Goal: Transaction & Acquisition: Purchase product/service

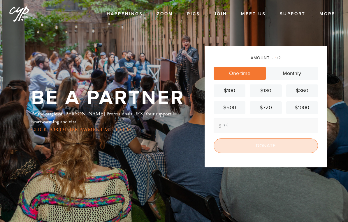
type input "54"
click at [272, 150] on input "Donate" at bounding box center [266, 145] width 104 height 15
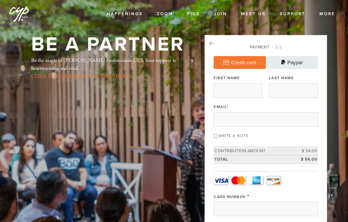
click at [298, 63] on link "Paypal" at bounding box center [292, 62] width 52 height 13
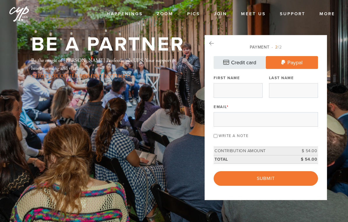
click at [245, 66] on link "Credit card" at bounding box center [240, 62] width 52 height 13
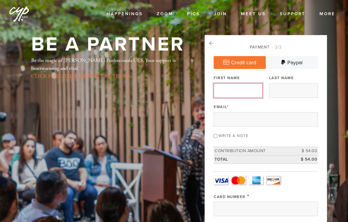
click at [245, 92] on input "First Name" at bounding box center [238, 90] width 49 height 15
type input "[PERSON_NAME]"
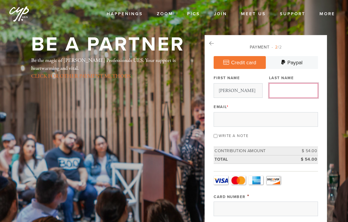
click at [299, 91] on input "Last Name" at bounding box center [293, 90] width 49 height 15
type input "[PERSON_NAME]"
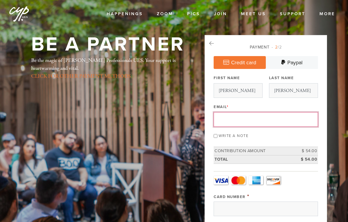
click at [267, 120] on input "Email *" at bounding box center [266, 119] width 104 height 15
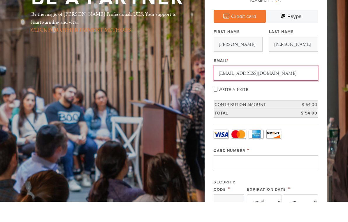
type input "[EMAIL_ADDRESS][DOMAIN_NAME]"
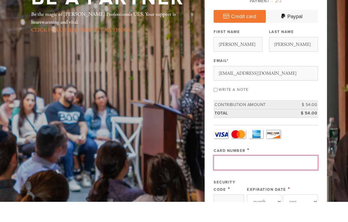
click at [281, 175] on input "Card Number" at bounding box center [266, 182] width 104 height 15
type input "[CREDIT_CARD_NUMBER]"
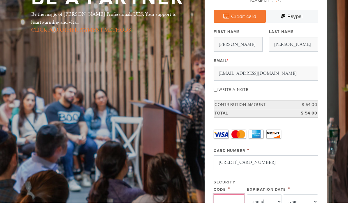
type input "3128"
select select "1"
select select "2029"
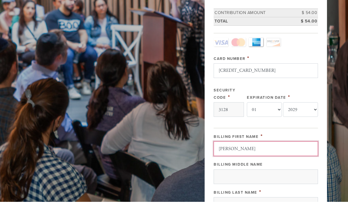
scroll to position [143, 0]
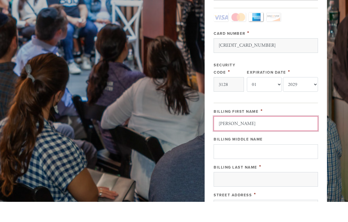
type input "[PERSON_NAME]"
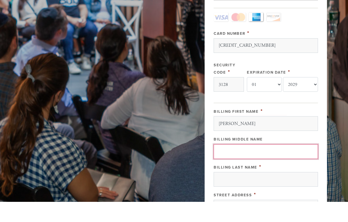
click at [273, 164] on input "Billing Middle Name" at bounding box center [266, 171] width 104 height 15
type input "K"
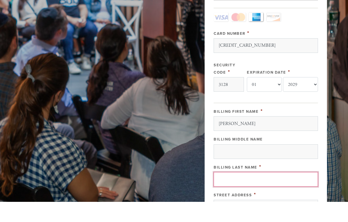
click at [256, 192] on input "Billing Last Name" at bounding box center [266, 199] width 104 height 15
type input "L"
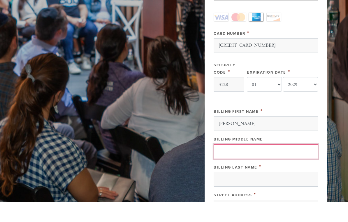
click at [246, 164] on input "Billing Middle Name" at bounding box center [266, 171] width 104 height 15
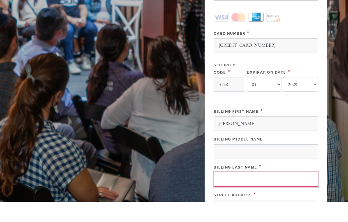
click at [273, 192] on input "Billing Last Name" at bounding box center [266, 199] width 104 height 15
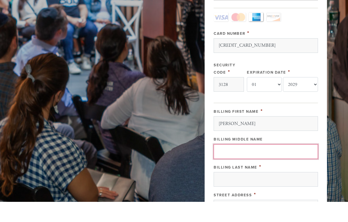
click at [264, 164] on input "Billing Middle Name" at bounding box center [266, 171] width 104 height 15
type input "S"
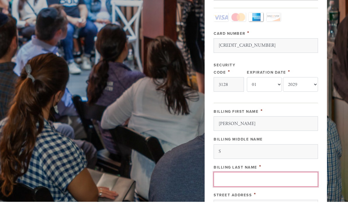
click at [268, 192] on input "Billing Last Name" at bounding box center [266, 199] width 104 height 15
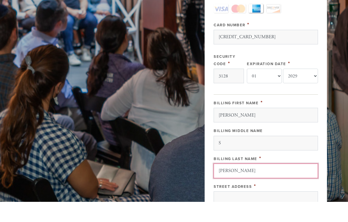
scroll to position [190, 0]
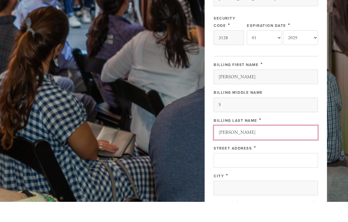
type input "[PERSON_NAME]"
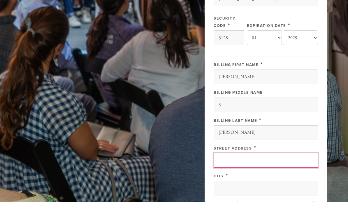
click at [274, 173] on input "Street Address" at bounding box center [266, 180] width 104 height 15
type input "[STREET_ADDRESS]"
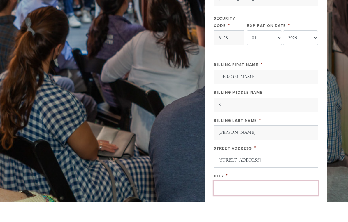
type input "[US_STATE]"
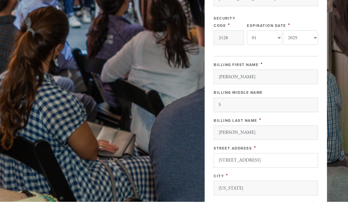
type input "10019"
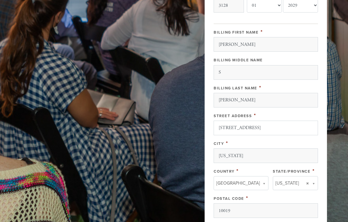
scroll to position [255, 0]
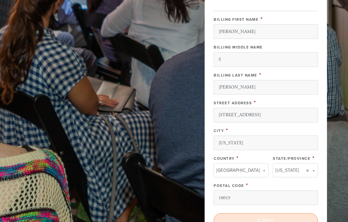
click at [279, 217] on input "Submit" at bounding box center [266, 220] width 104 height 15
